Goal: Check status

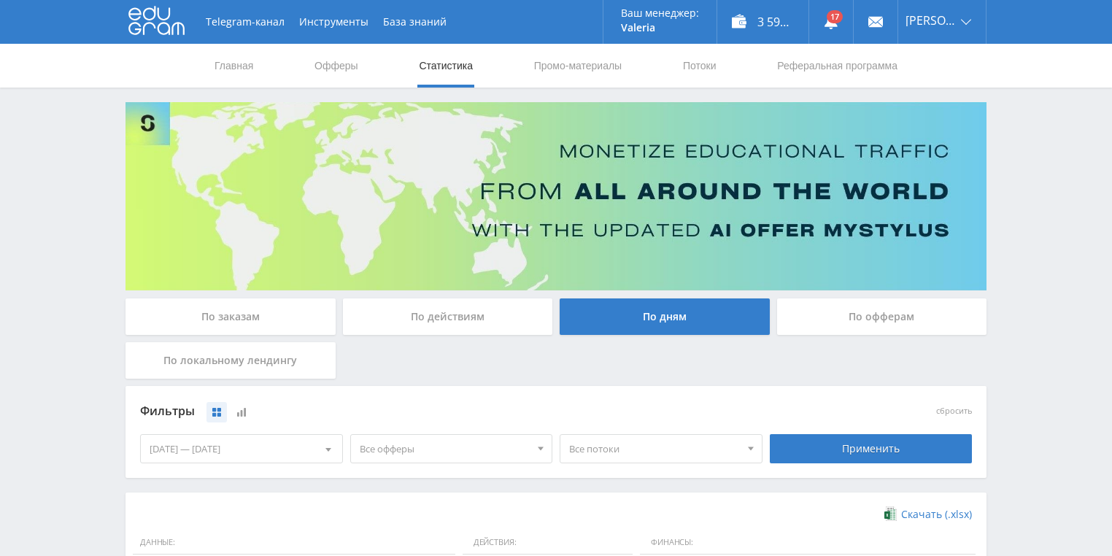
scroll to position [339, 0]
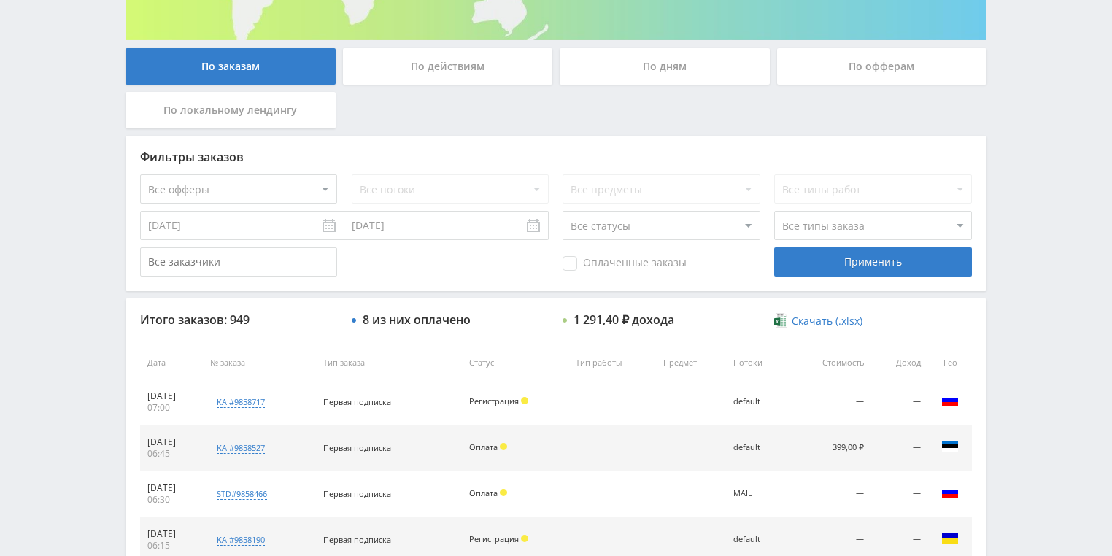
scroll to position [350, 0]
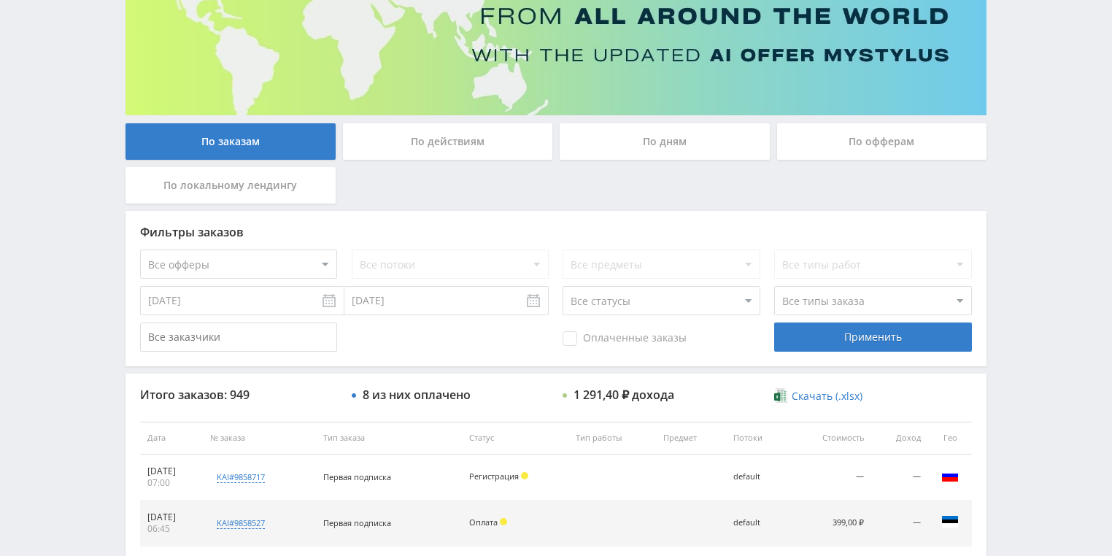
click at [417, 147] on div "По действиям" at bounding box center [448, 141] width 210 height 36
click at [0, 0] on input "По действиям" at bounding box center [0, 0] width 0 height 0
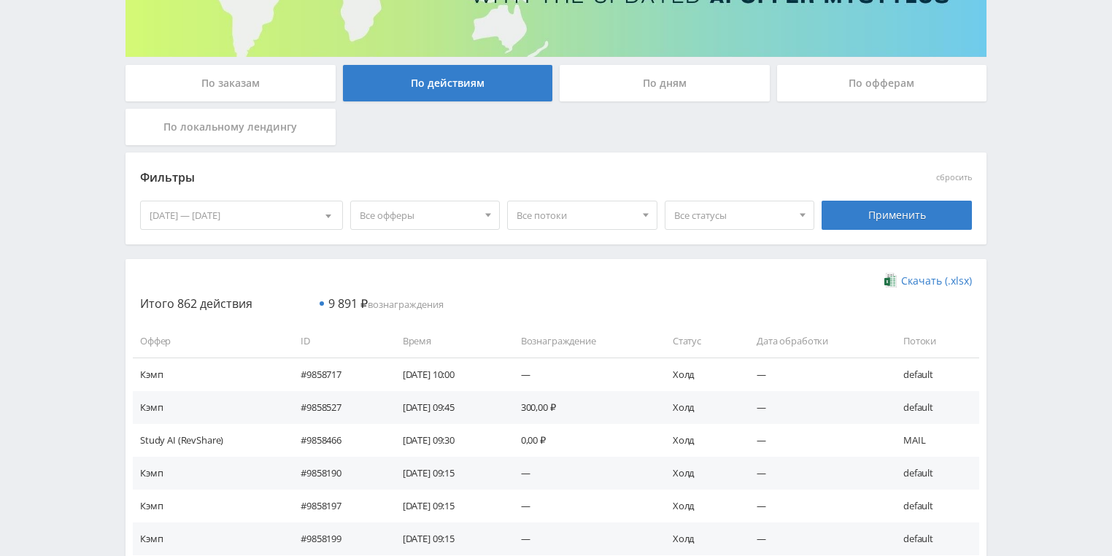
click at [627, 98] on div "По дням" at bounding box center [664, 83] width 210 height 36
click at [0, 0] on input "По дням" at bounding box center [0, 0] width 0 height 0
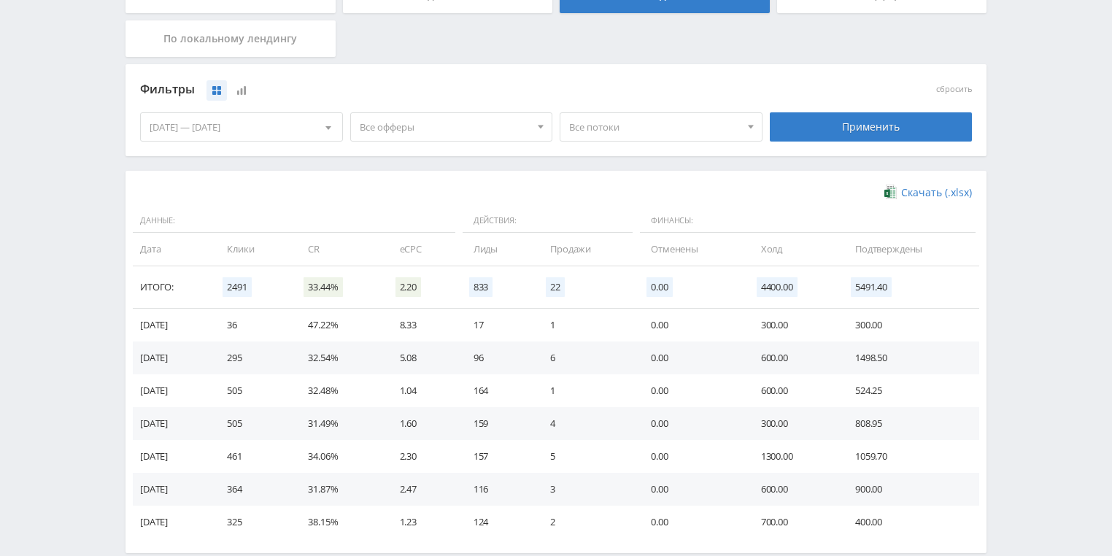
scroll to position [398, 0]
